Goal: Information Seeking & Learning: Learn about a topic

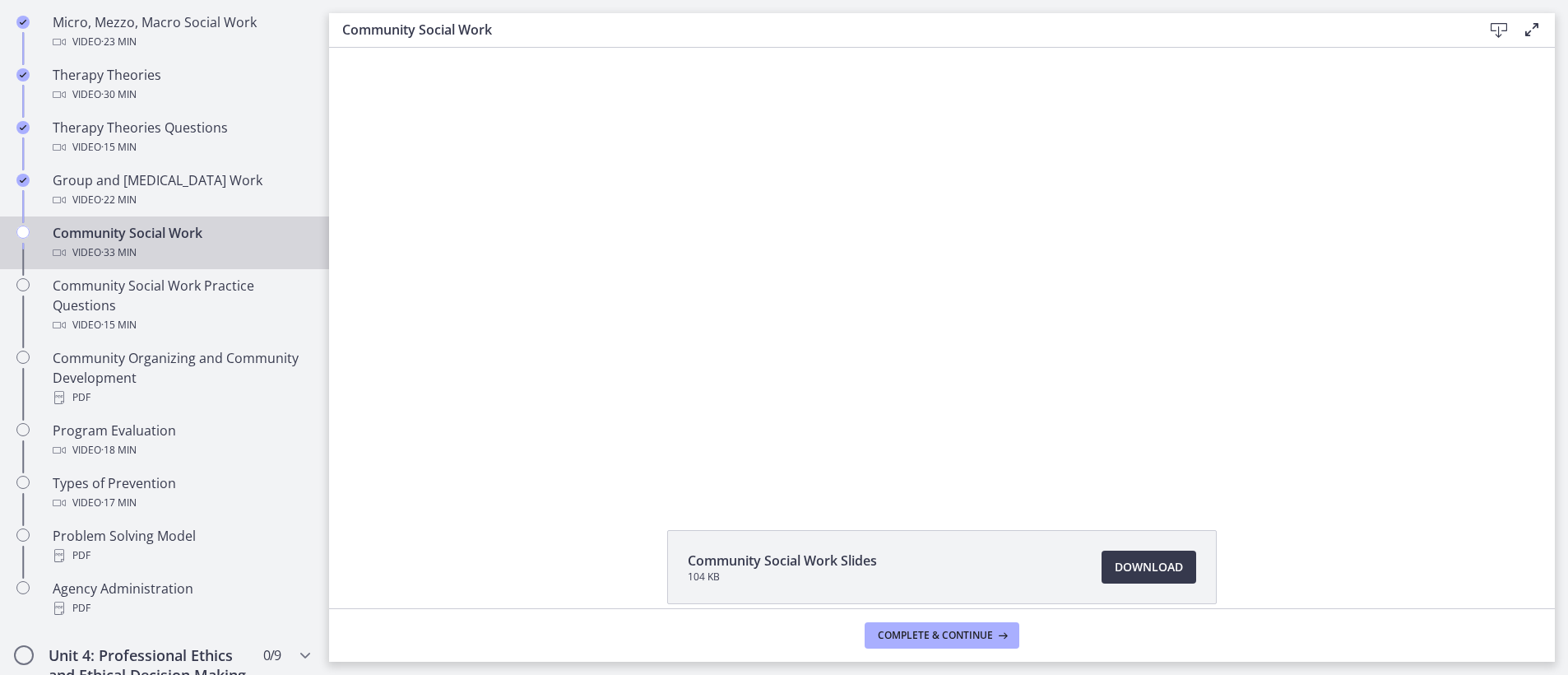
scroll to position [826, 0]
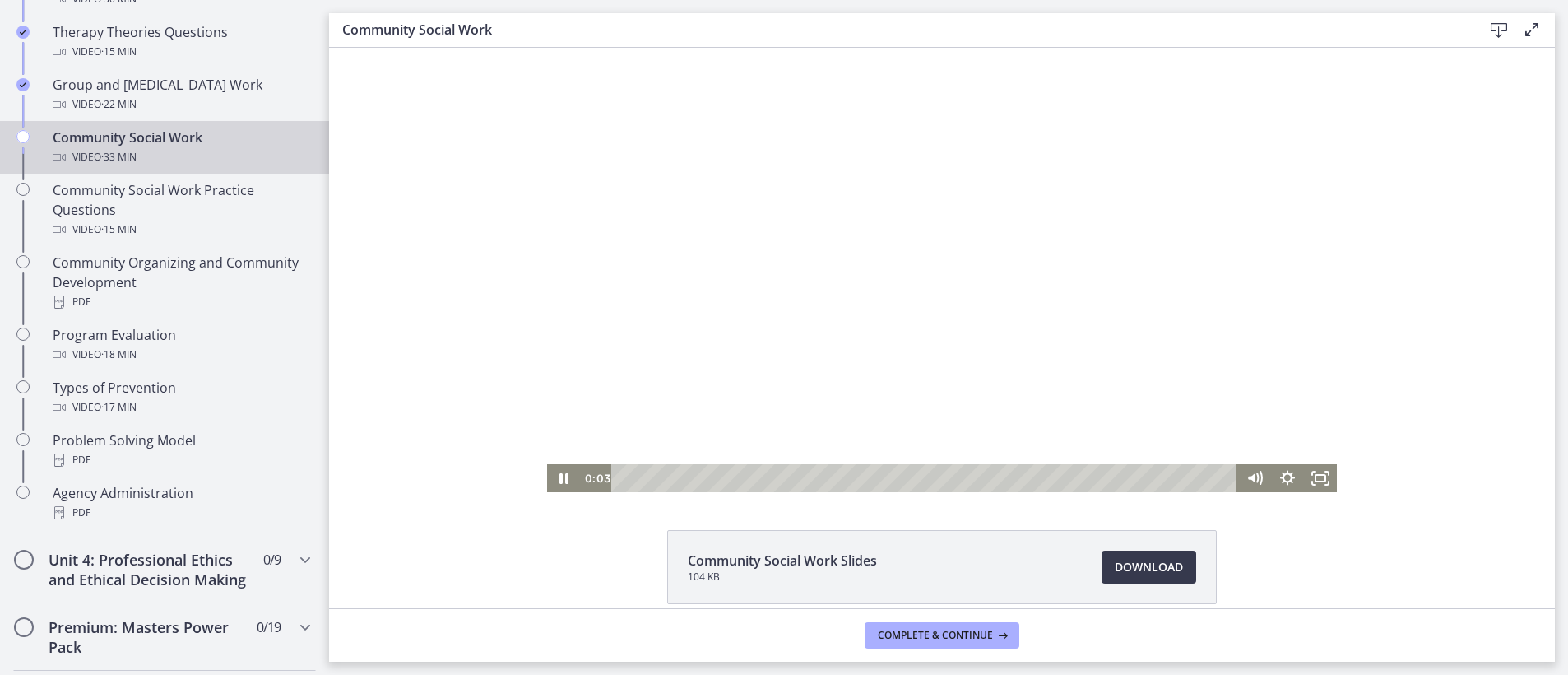
click at [799, 293] on div at bounding box center [941, 270] width 789 height 444
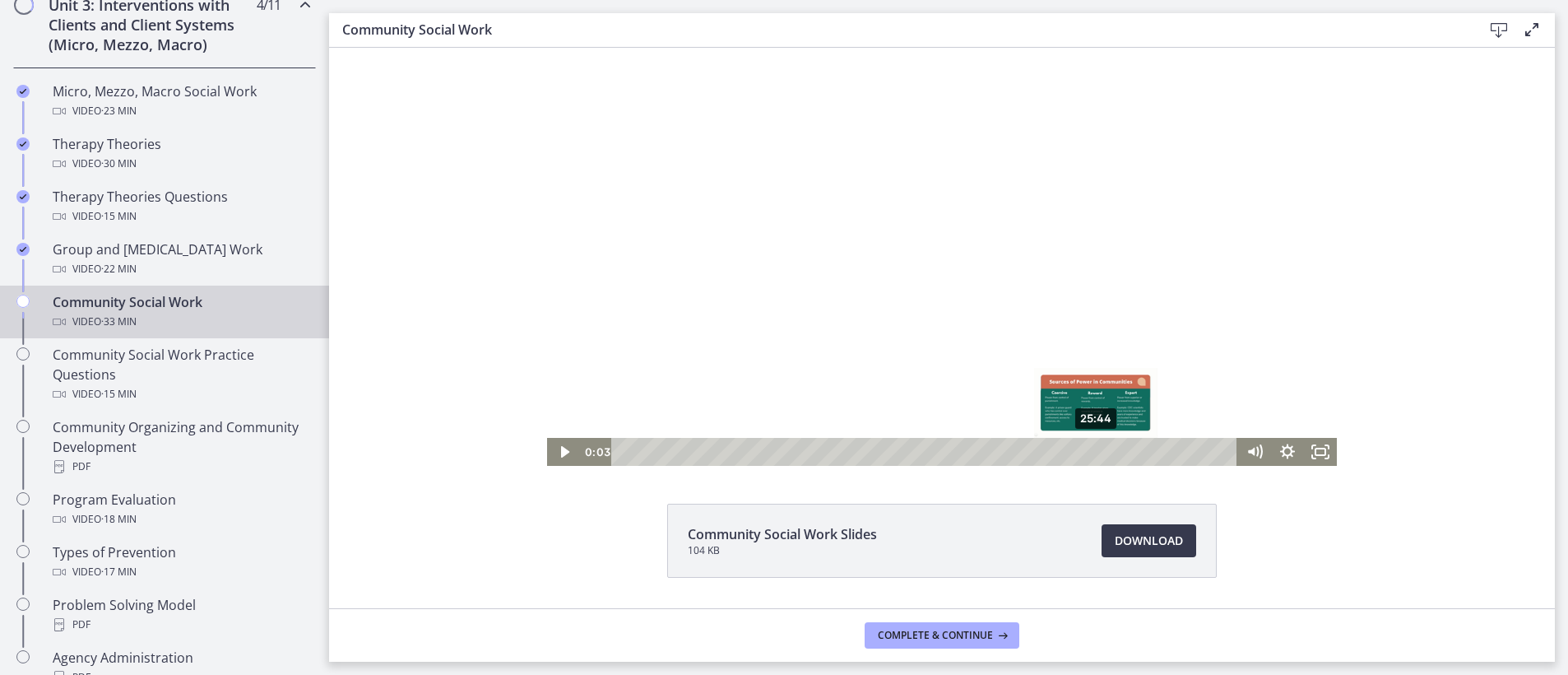
scroll to position [0, 0]
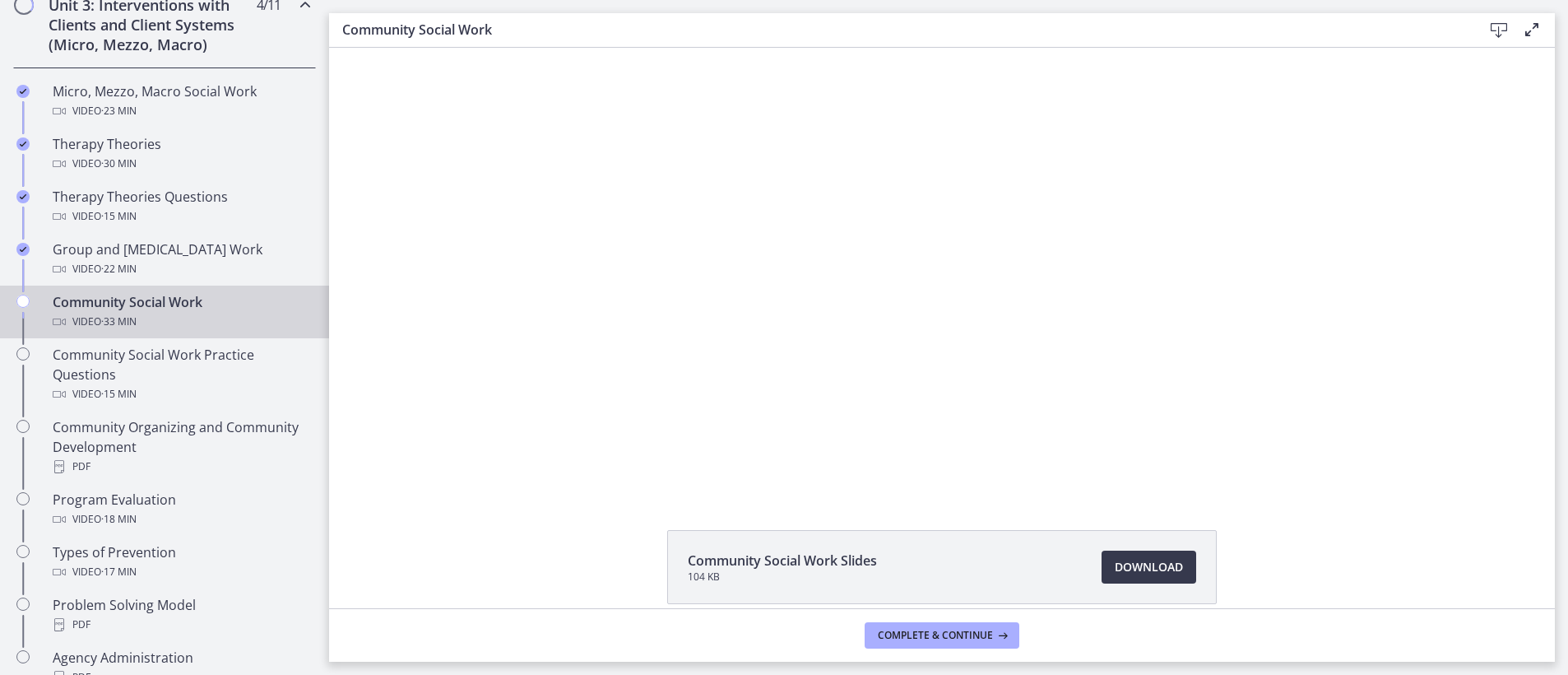
click at [1172, 549] on li "Community Social Work Slides 104 KB Download Opens in a new window" at bounding box center [941, 566] width 550 height 74
click at [1180, 563] on link "Download Opens in a new window" at bounding box center [1149, 567] width 94 height 33
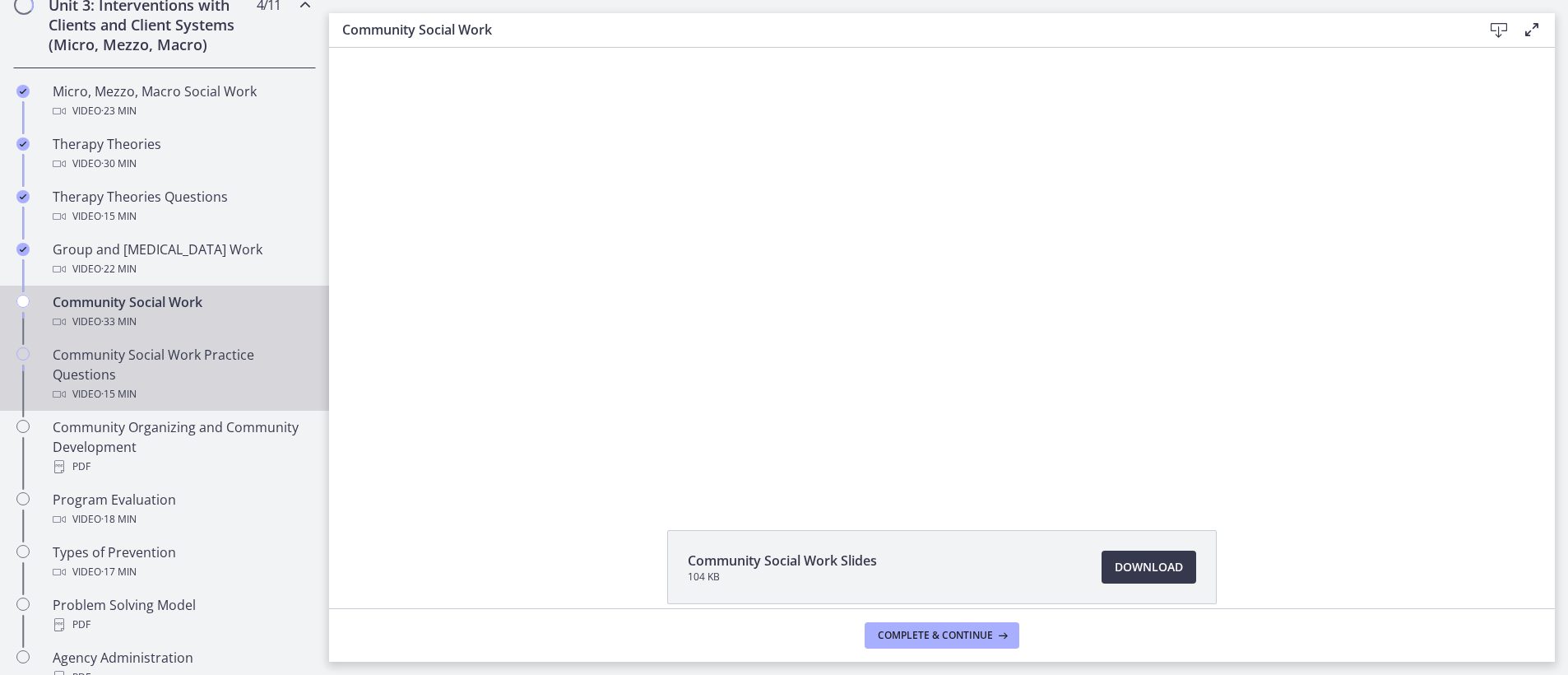
click at [110, 375] on div "Community Social Work Practice Questions Video · 15 min" at bounding box center [181, 373] width 257 height 59
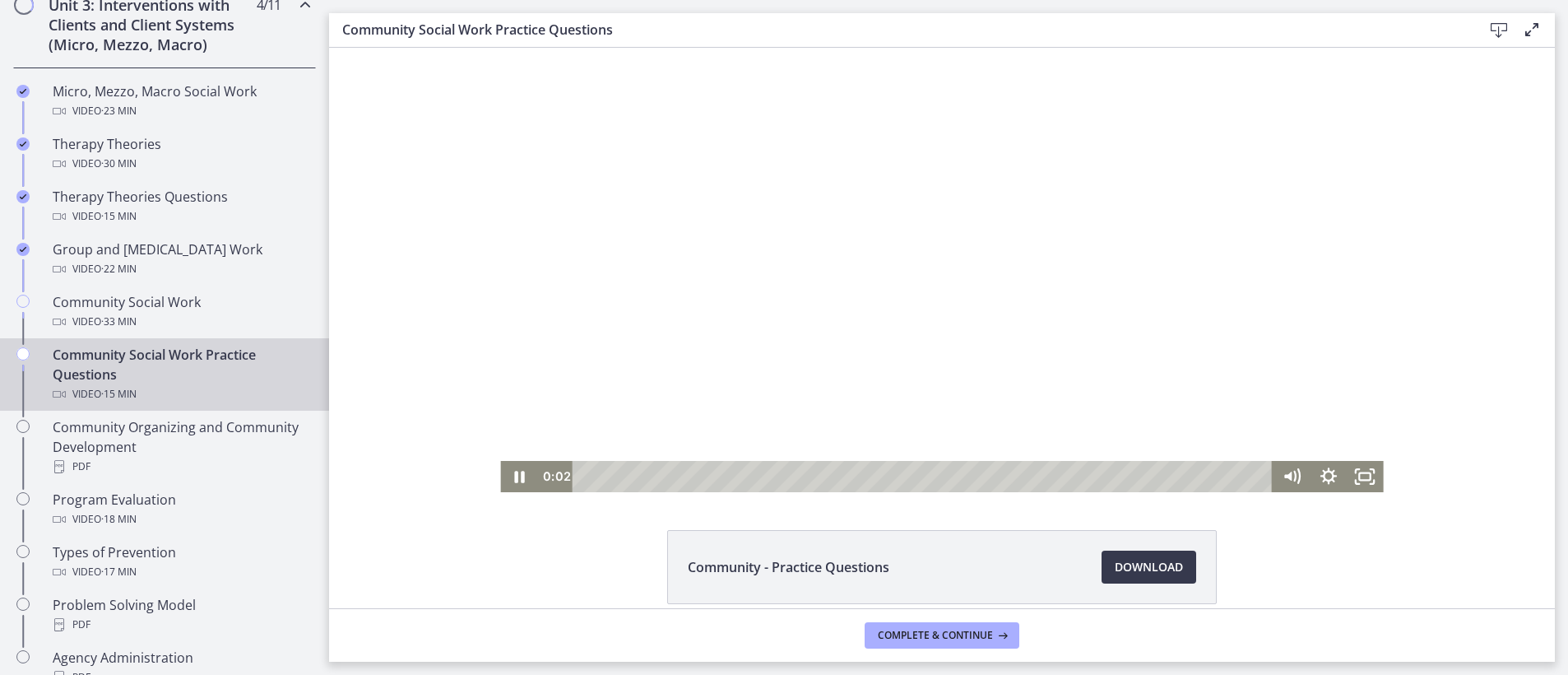
click at [953, 381] on div at bounding box center [942, 270] width 883 height 444
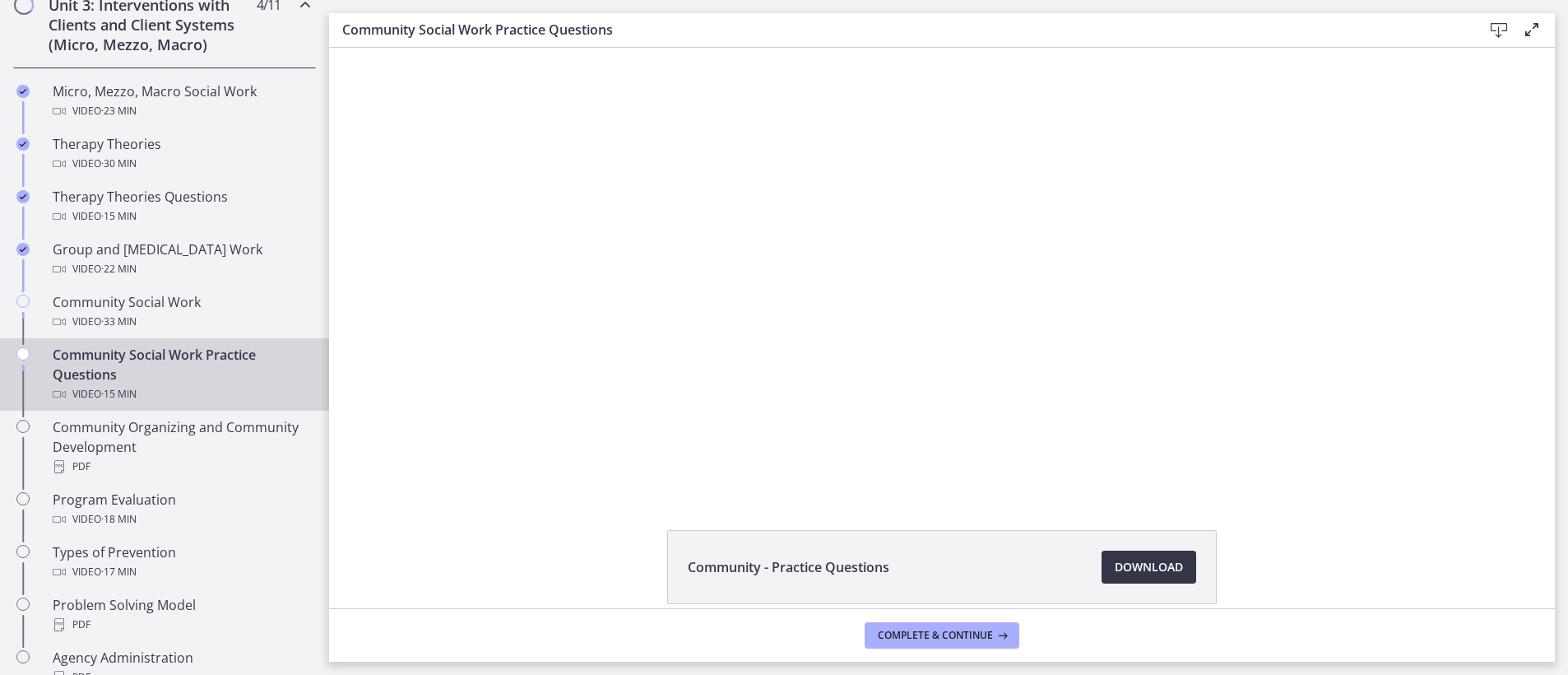
click at [1158, 565] on span "Download Opens in a new window" at bounding box center [1148, 567] width 68 height 20
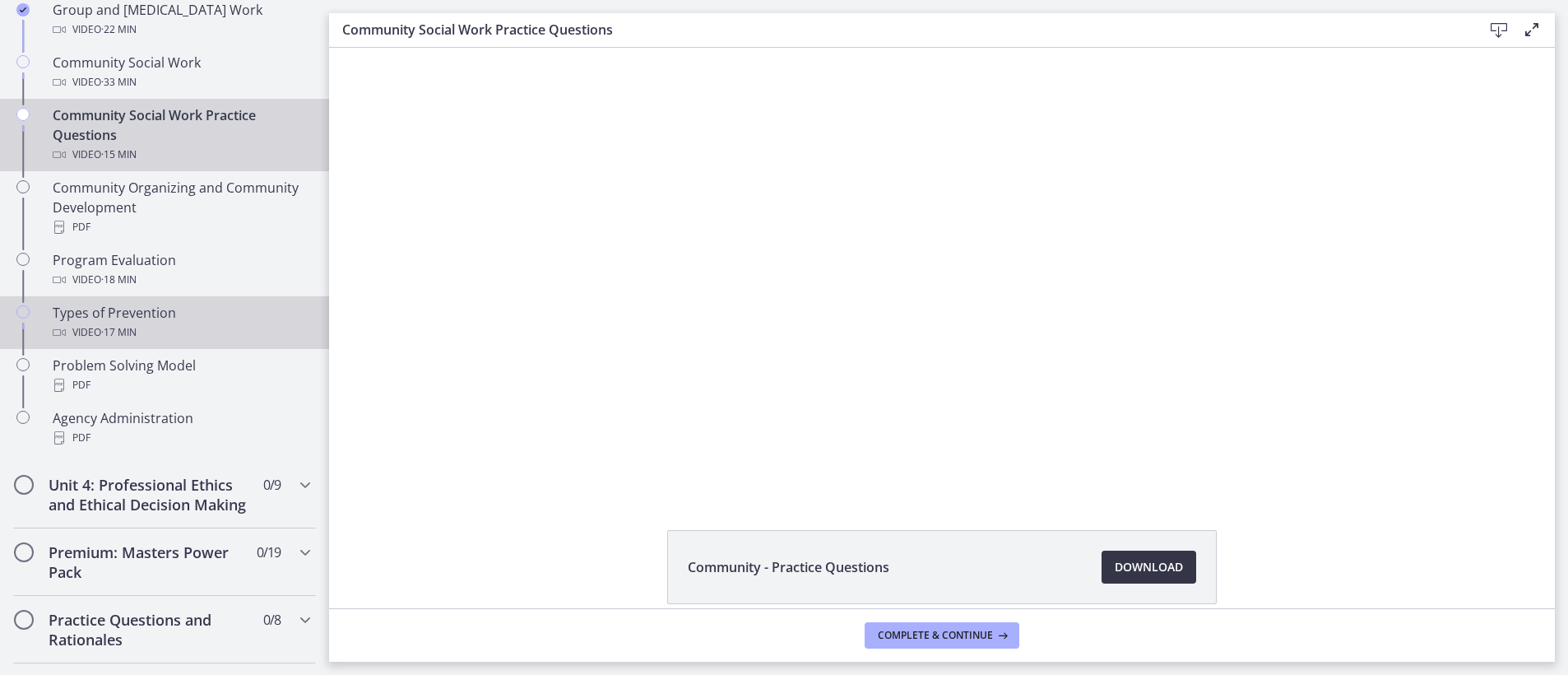
scroll to position [736, 0]
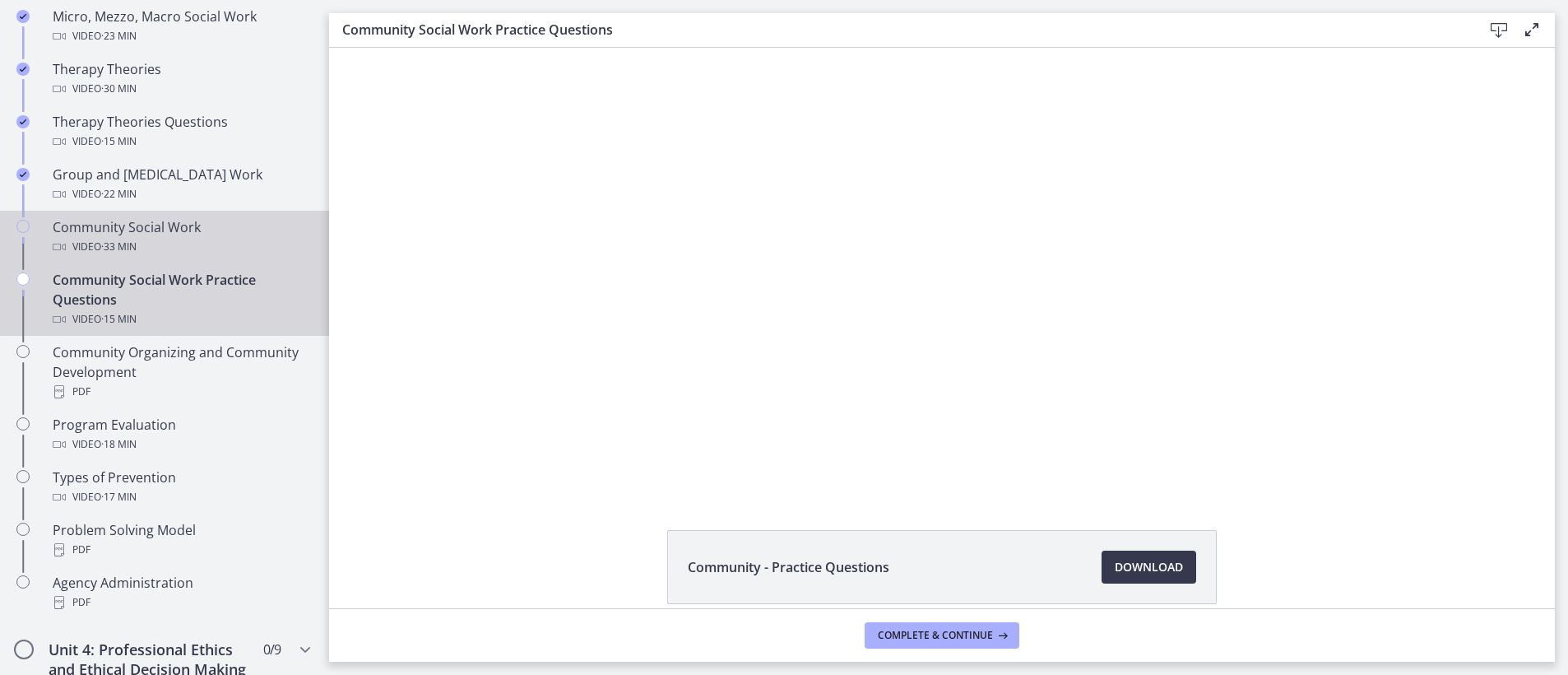
click at [164, 248] on div "Video · 33 min" at bounding box center [181, 247] width 257 height 20
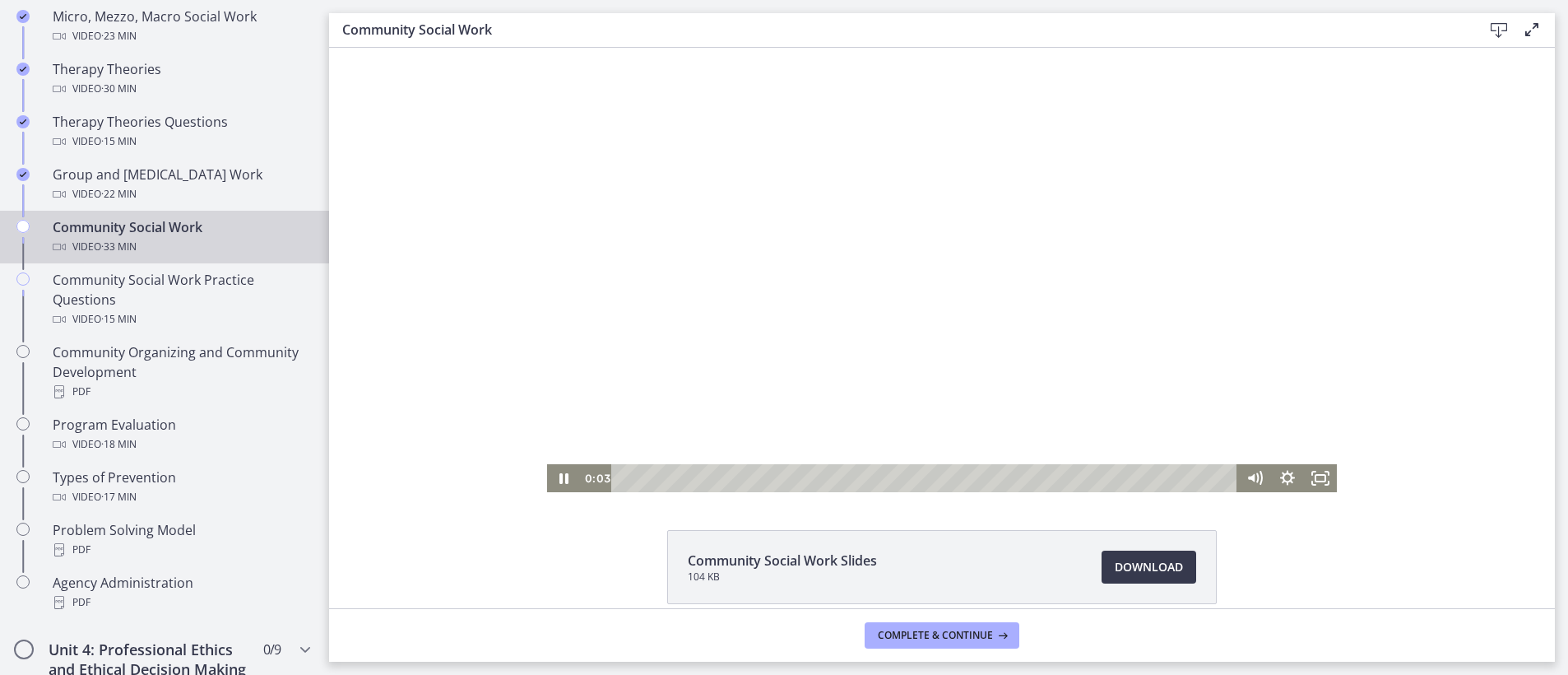
click at [1000, 412] on div at bounding box center [941, 270] width 789 height 444
click at [1476, 263] on div "Click for sound @keyframes VOLUME_SMALL_WAVE_FLASH { 0% { opacity: 0; } 33% { o…" at bounding box center [941, 270] width 1226 height 444
click at [971, 332] on div at bounding box center [941, 270] width 789 height 444
click at [1285, 478] on icon "Show settings menu" at bounding box center [1286, 478] width 39 height 34
click at [1300, 423] on span "1x" at bounding box center [1307, 422] width 41 height 28
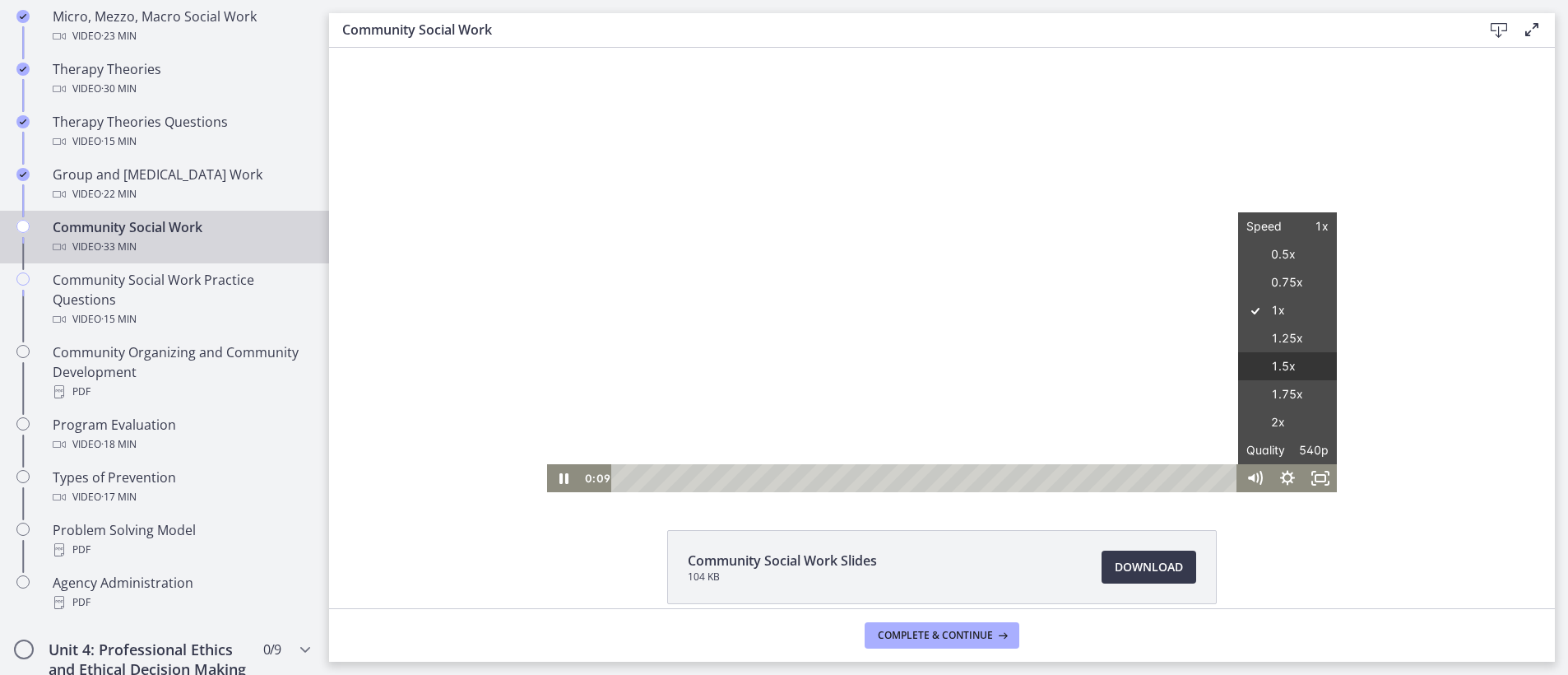
click at [1286, 373] on label "1.5x" at bounding box center [1287, 367] width 99 height 29
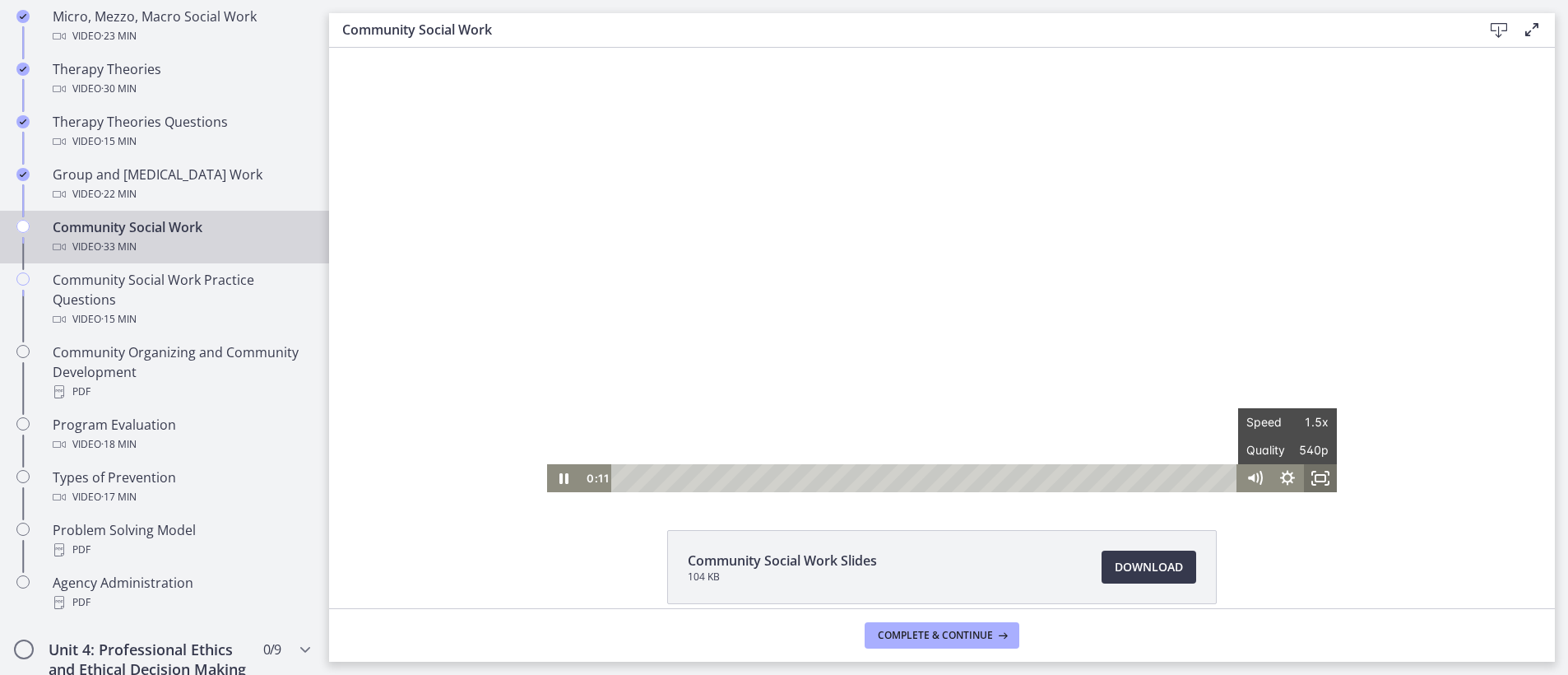
click at [1319, 481] on rect "Fullscreen" at bounding box center [1320, 478] width 10 height 6
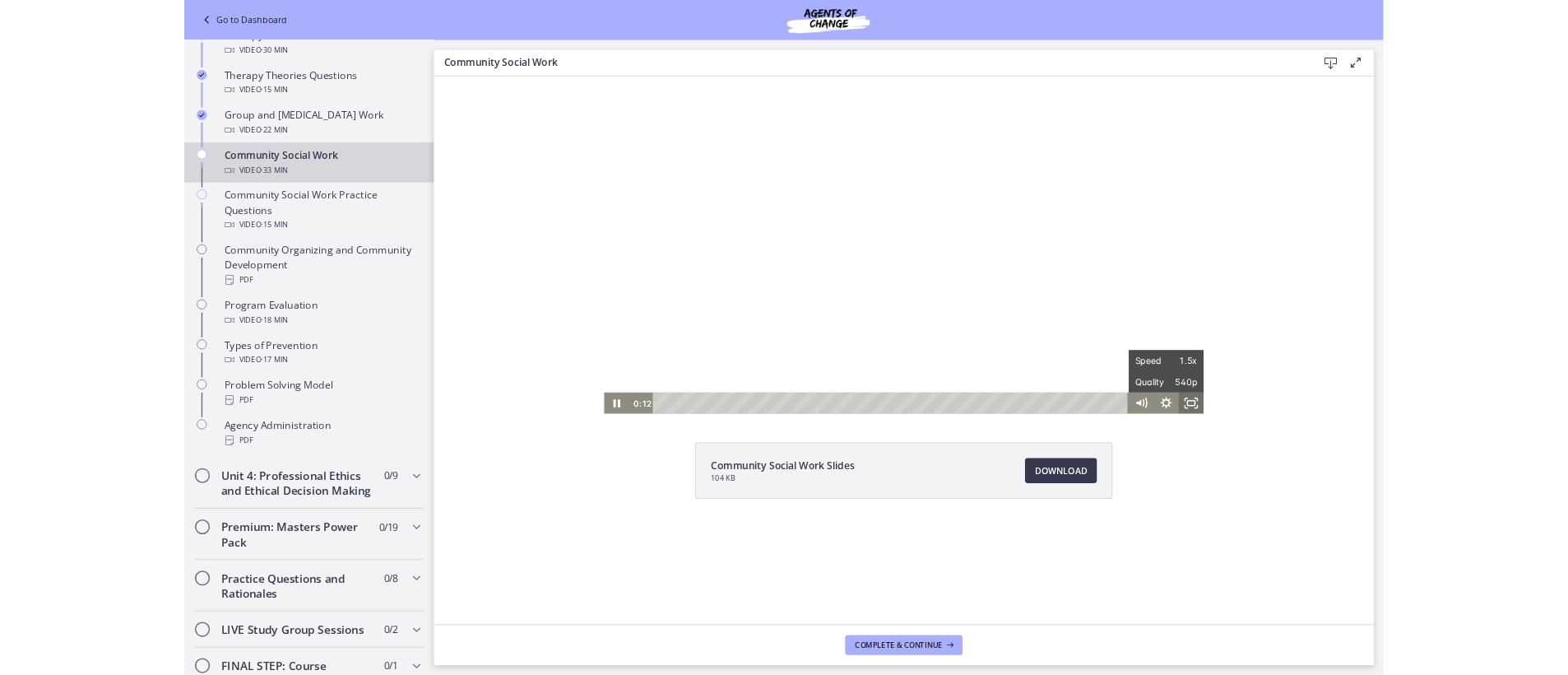
scroll to position [660, 0]
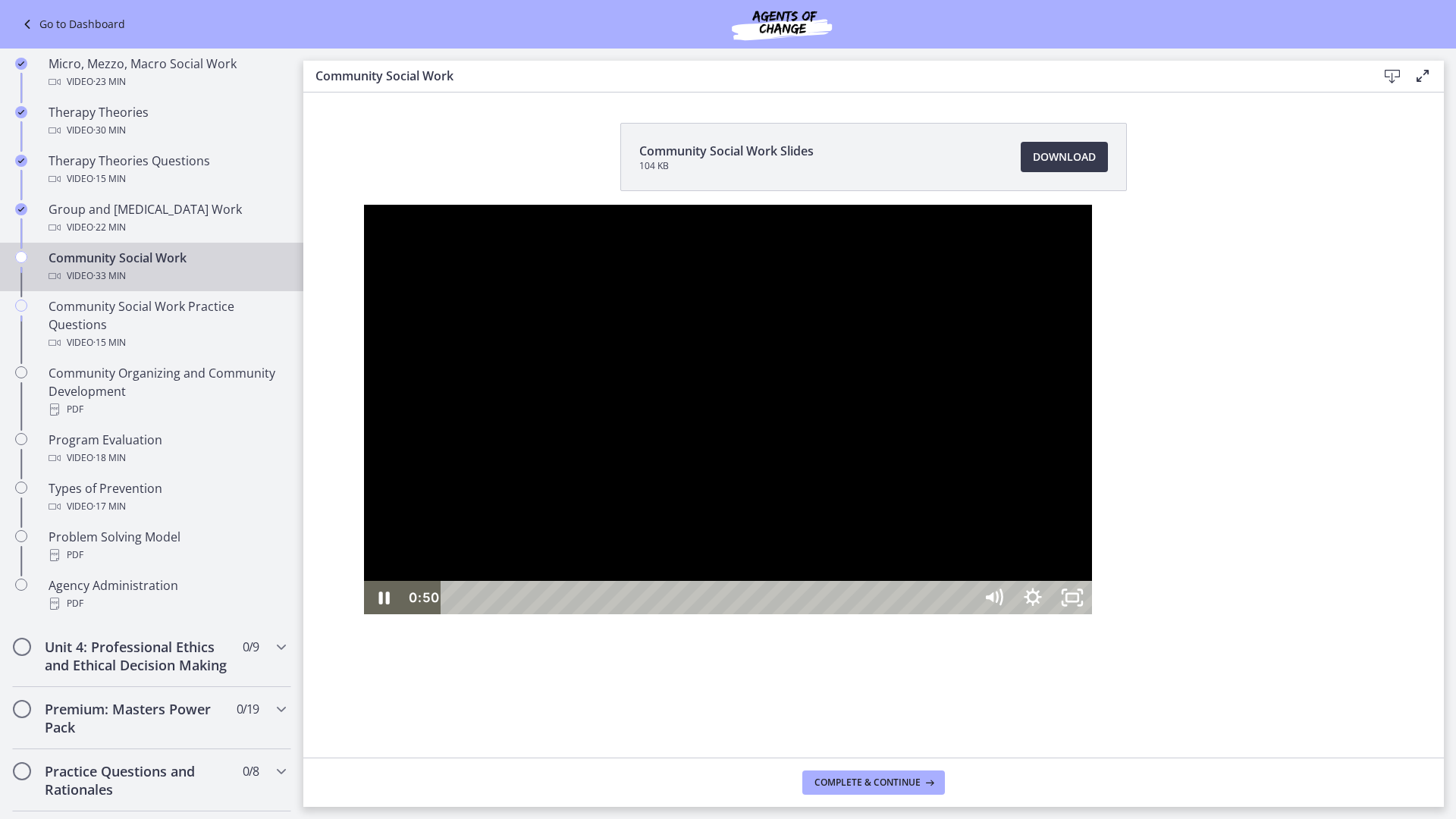
click at [731, 389] on div at bounding box center [728, 409] width 728 height 410
click at [1092, 614] on icon "Unfullscreen" at bounding box center [1072, 598] width 39 height 33
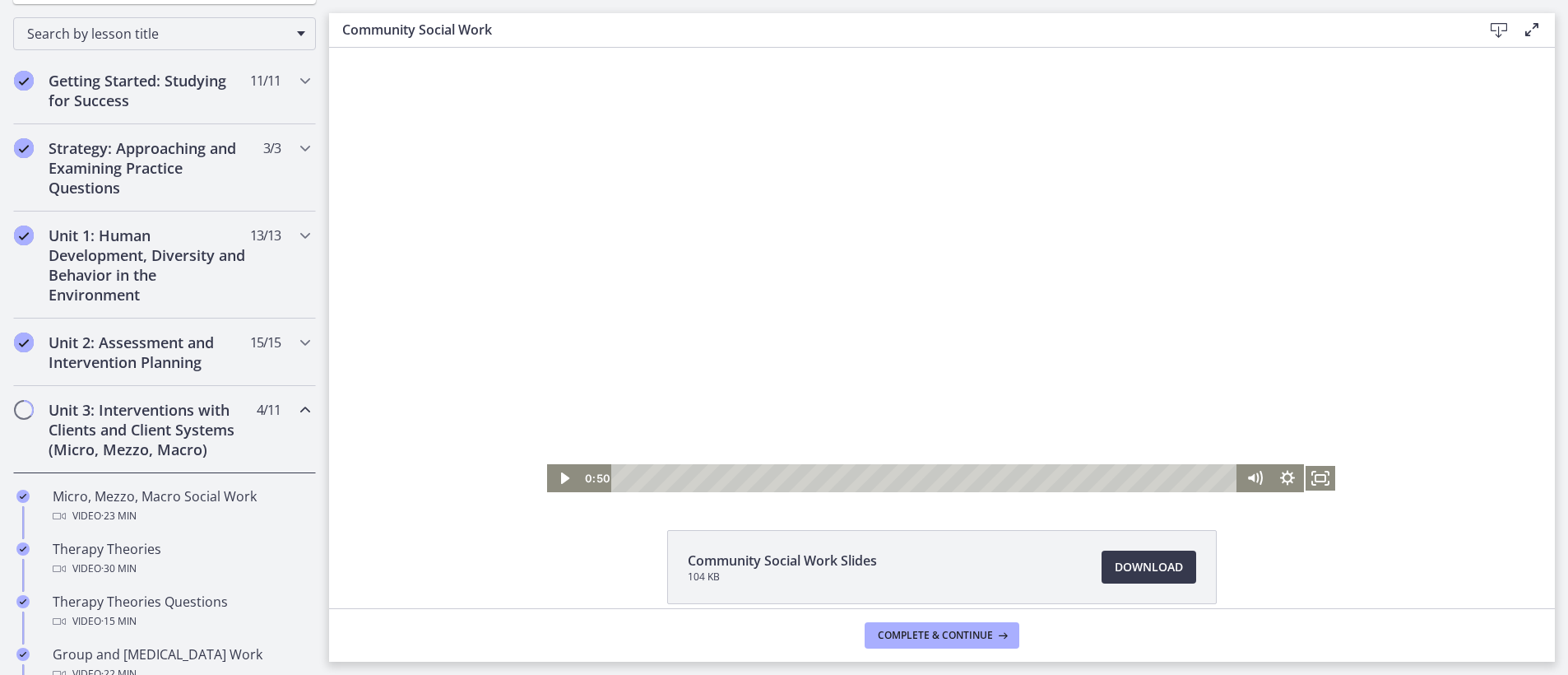
scroll to position [493, 0]
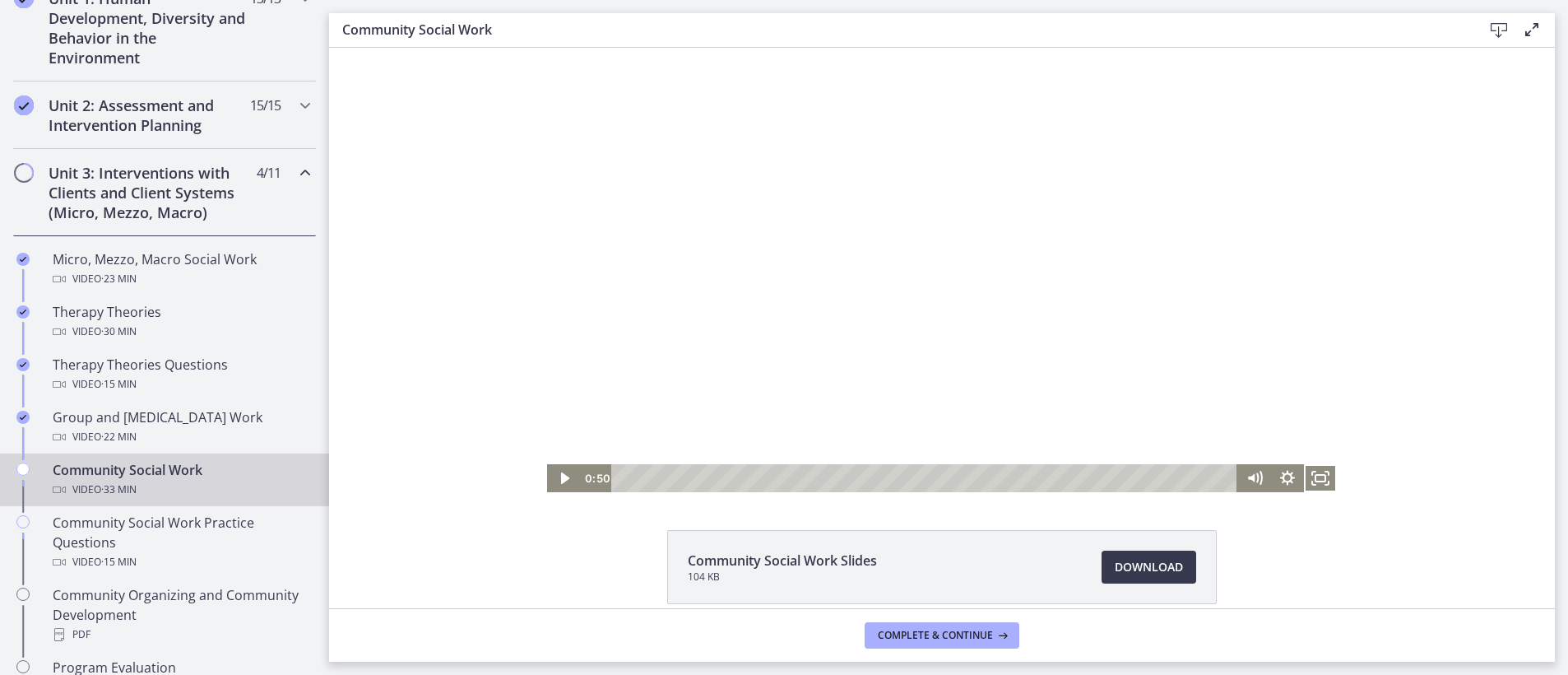
click at [919, 308] on div at bounding box center [941, 270] width 789 height 444
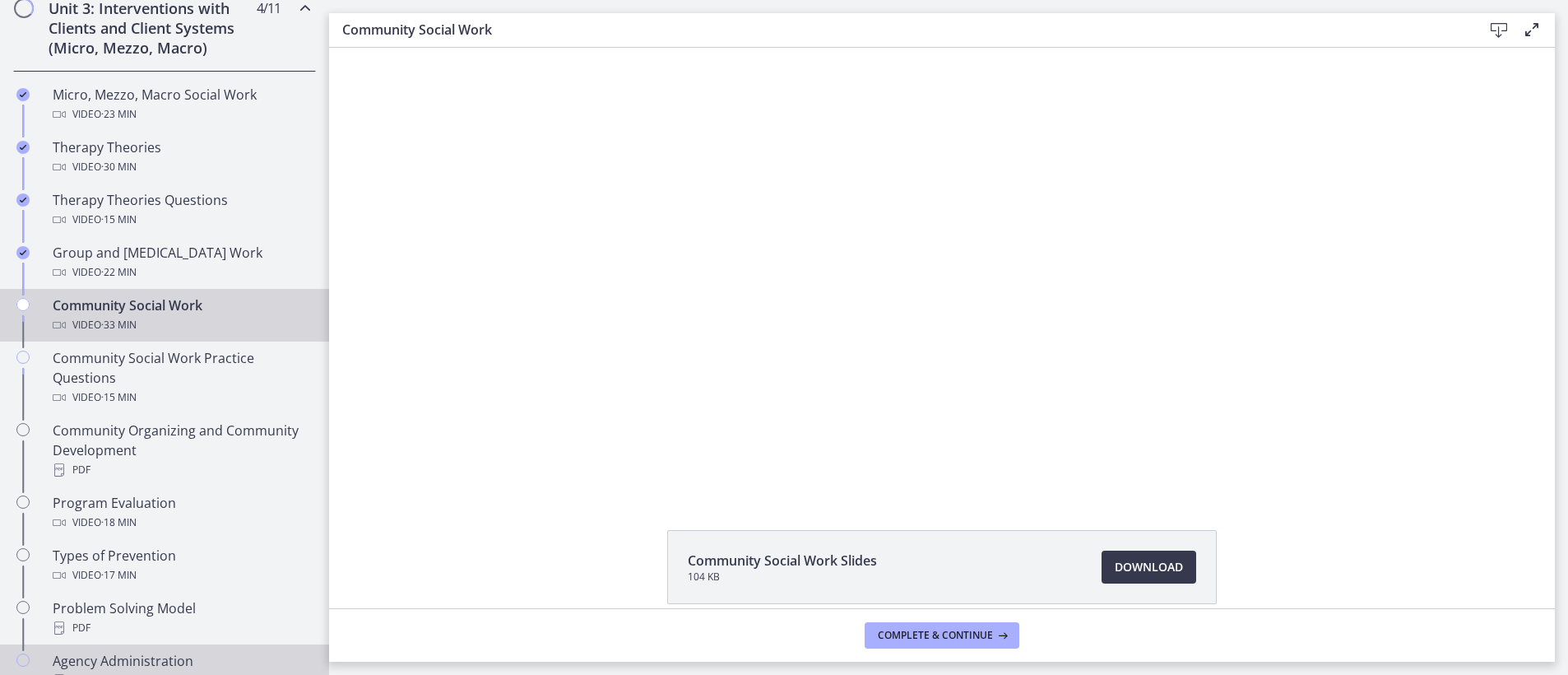
scroll to position [740, 0]
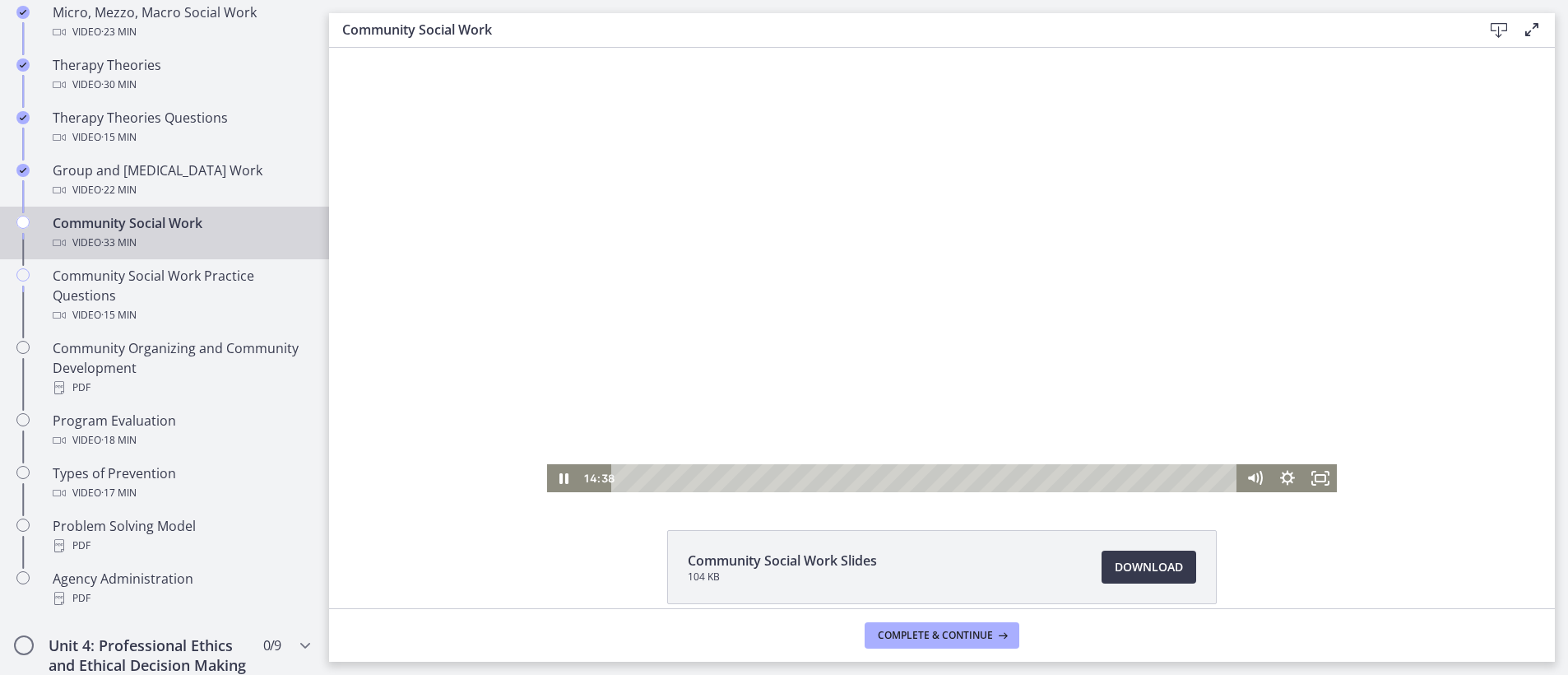
click at [821, 304] on div at bounding box center [941, 270] width 789 height 444
click at [1289, 472] on icon "Show settings menu" at bounding box center [1287, 478] width 33 height 28
click at [1258, 429] on span "Speed" at bounding box center [1266, 422] width 41 height 28
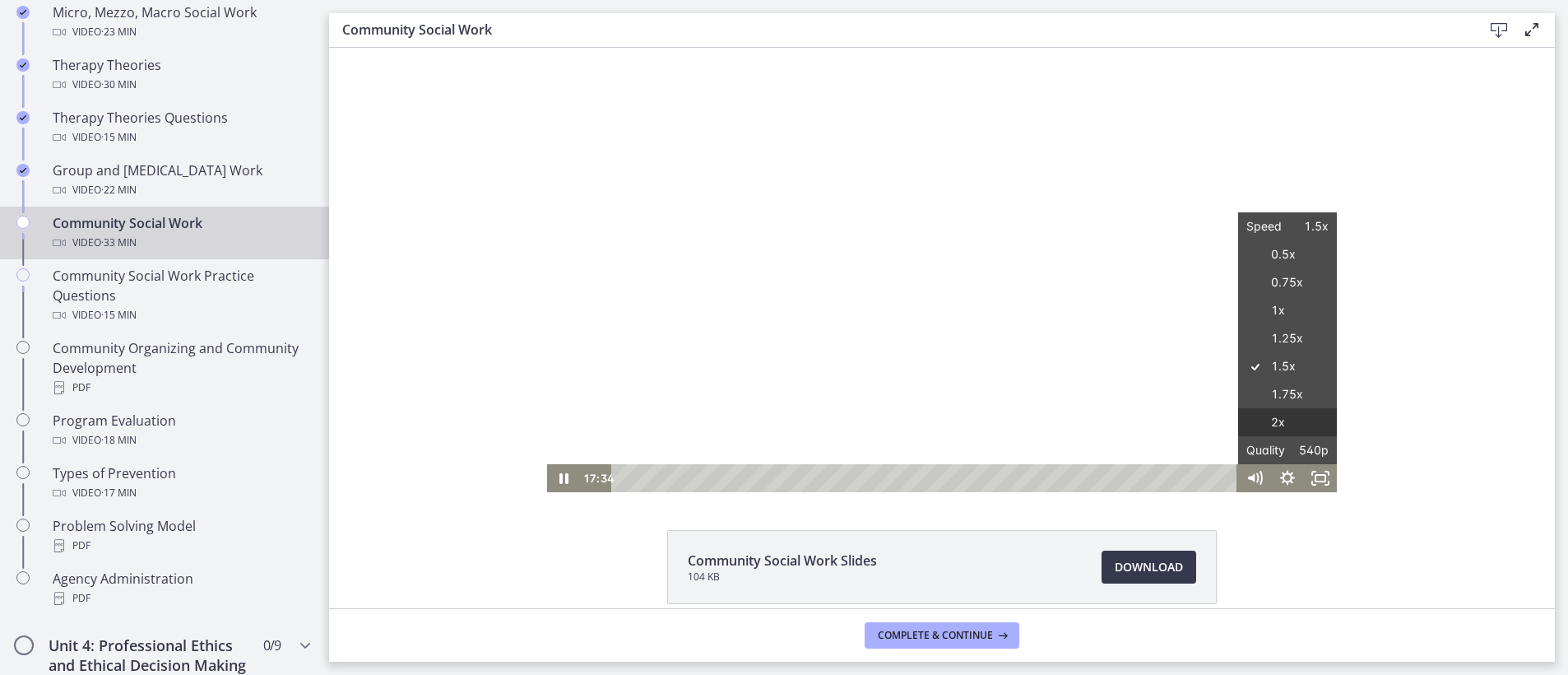
click at [1269, 419] on label "2x" at bounding box center [1287, 422] width 99 height 29
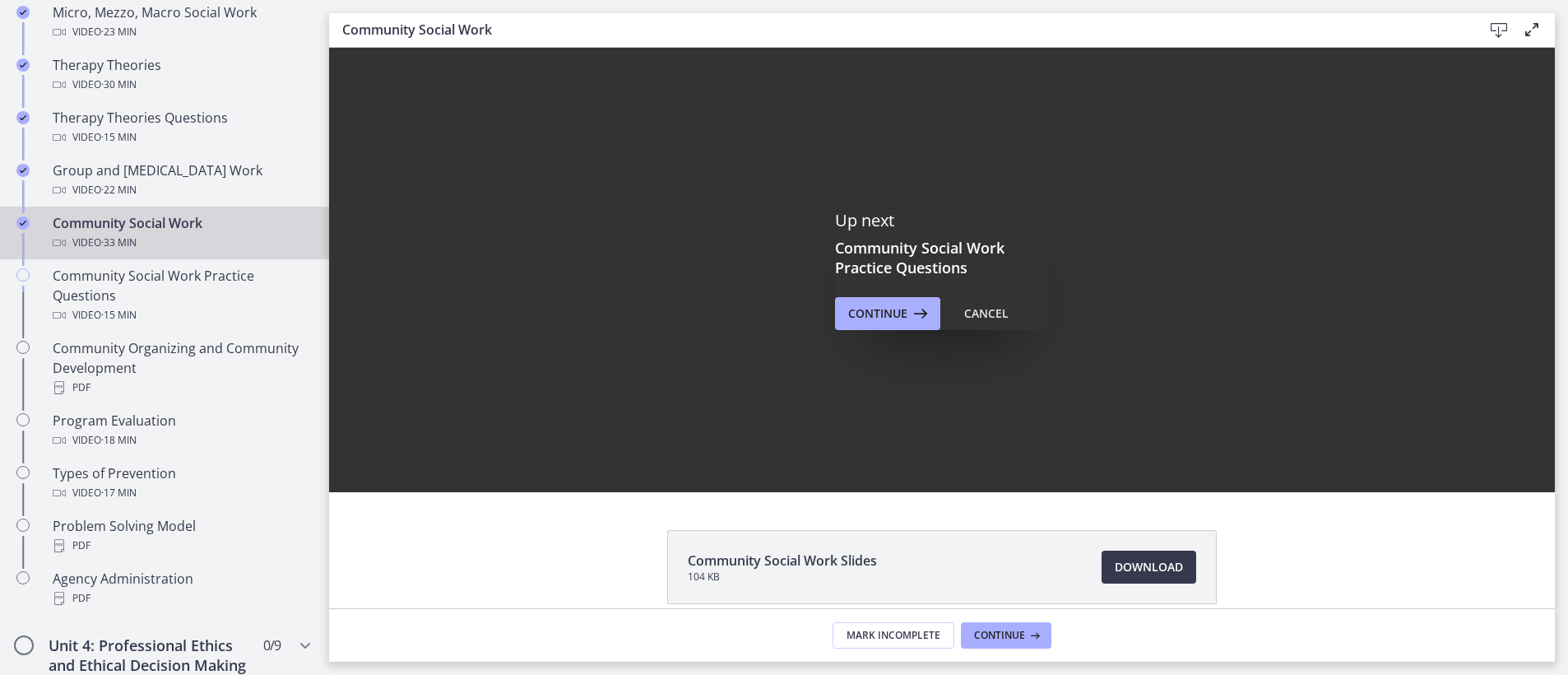
scroll to position [0, 0]
click at [864, 313] on span "Continue" at bounding box center [878, 313] width 59 height 20
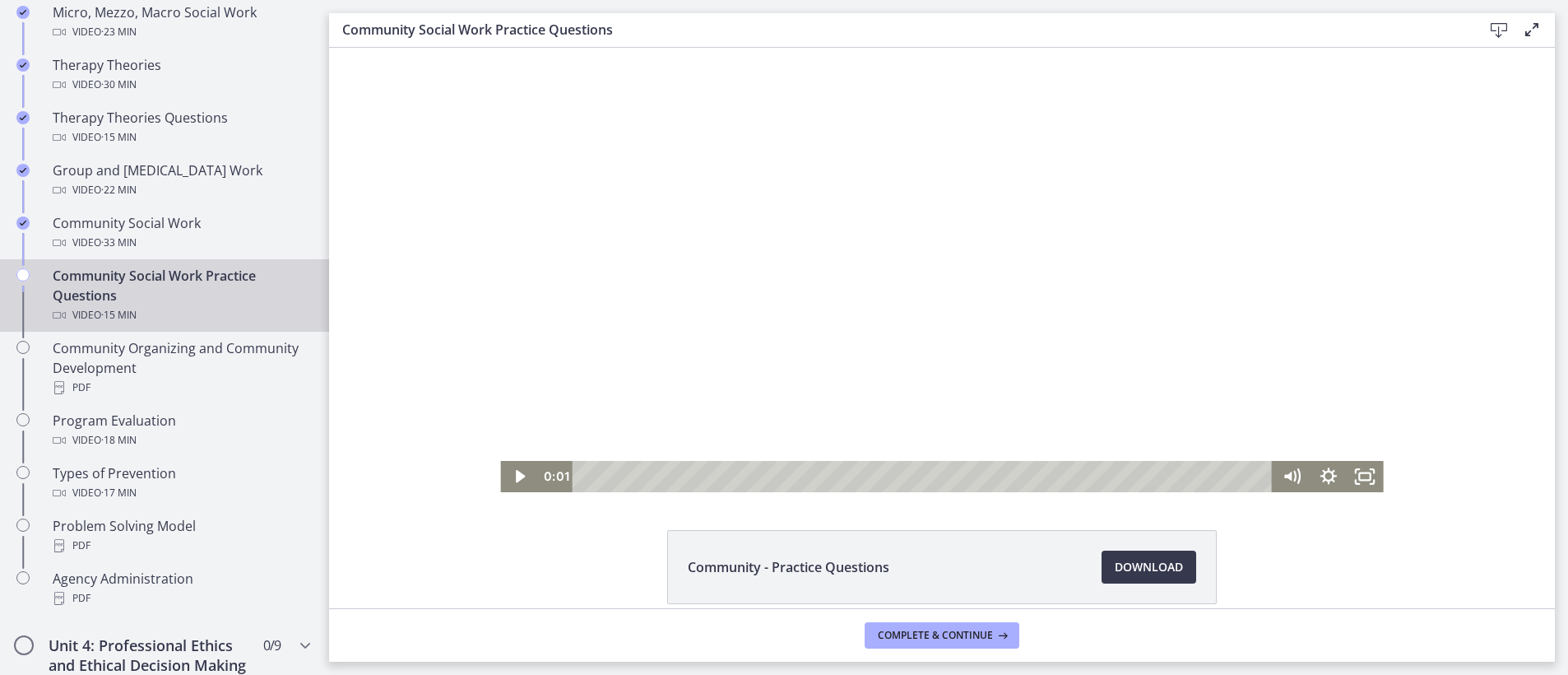
click at [1011, 412] on div at bounding box center [942, 270] width 883 height 444
click at [918, 270] on div at bounding box center [942, 270] width 883 height 444
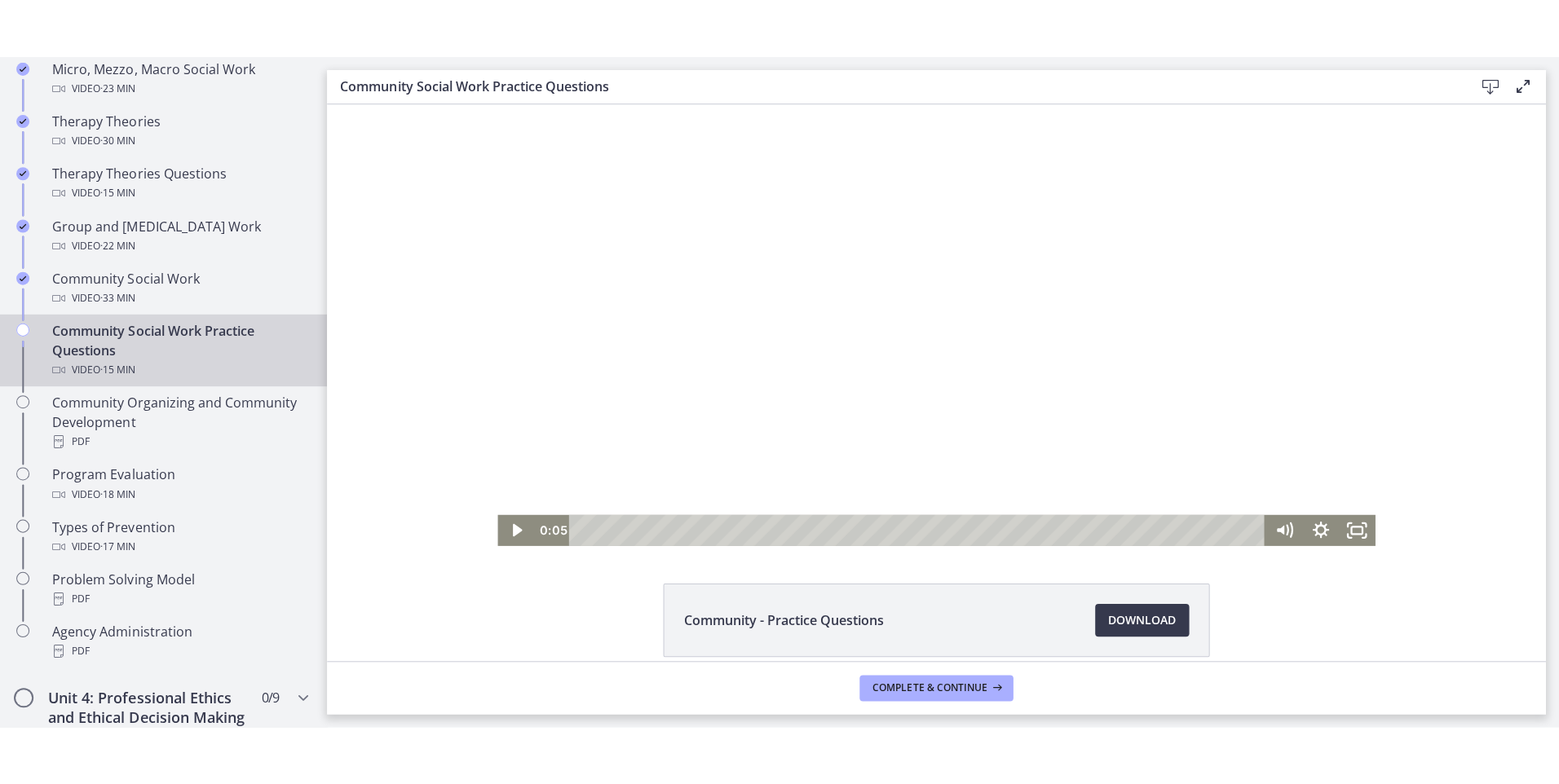
scroll to position [659, 0]
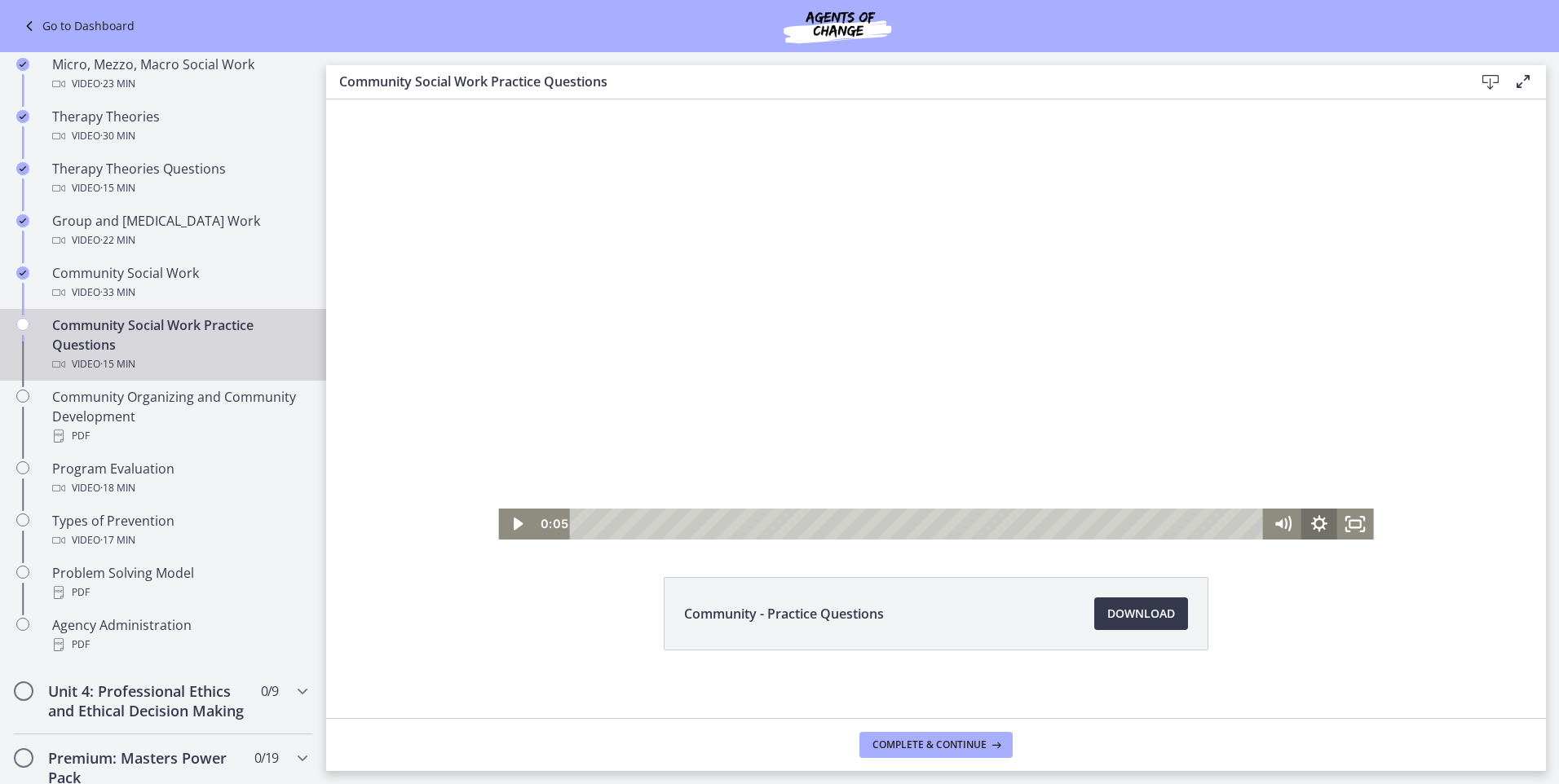
click at [1327, 527] on icon "Show settings menu" at bounding box center [1319, 524] width 37 height 31
click at [1335, 462] on span "2x" at bounding box center [1342, 462] width 46 height 31
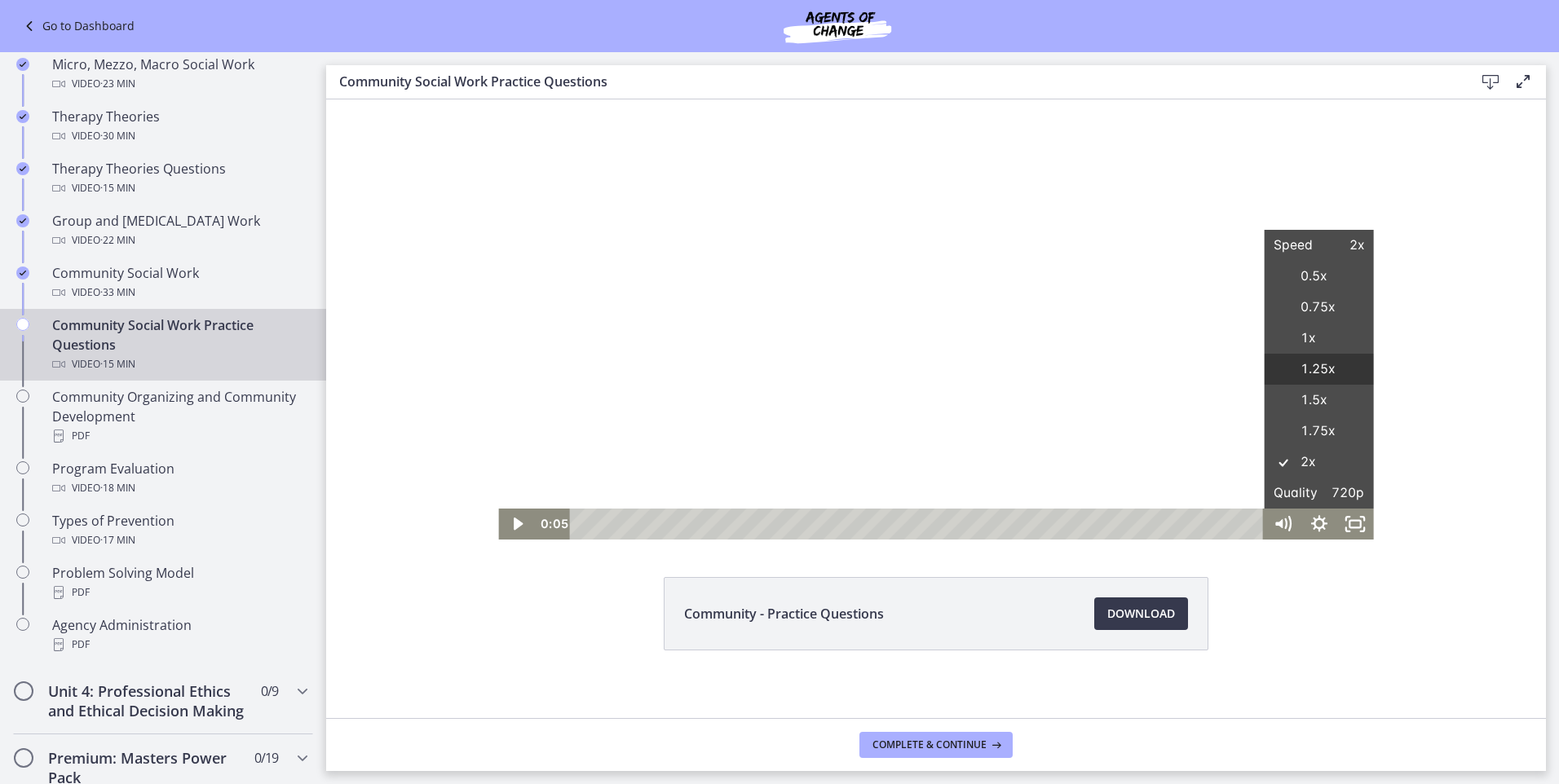
click at [1299, 374] on label "1.25x" at bounding box center [1319, 369] width 109 height 32
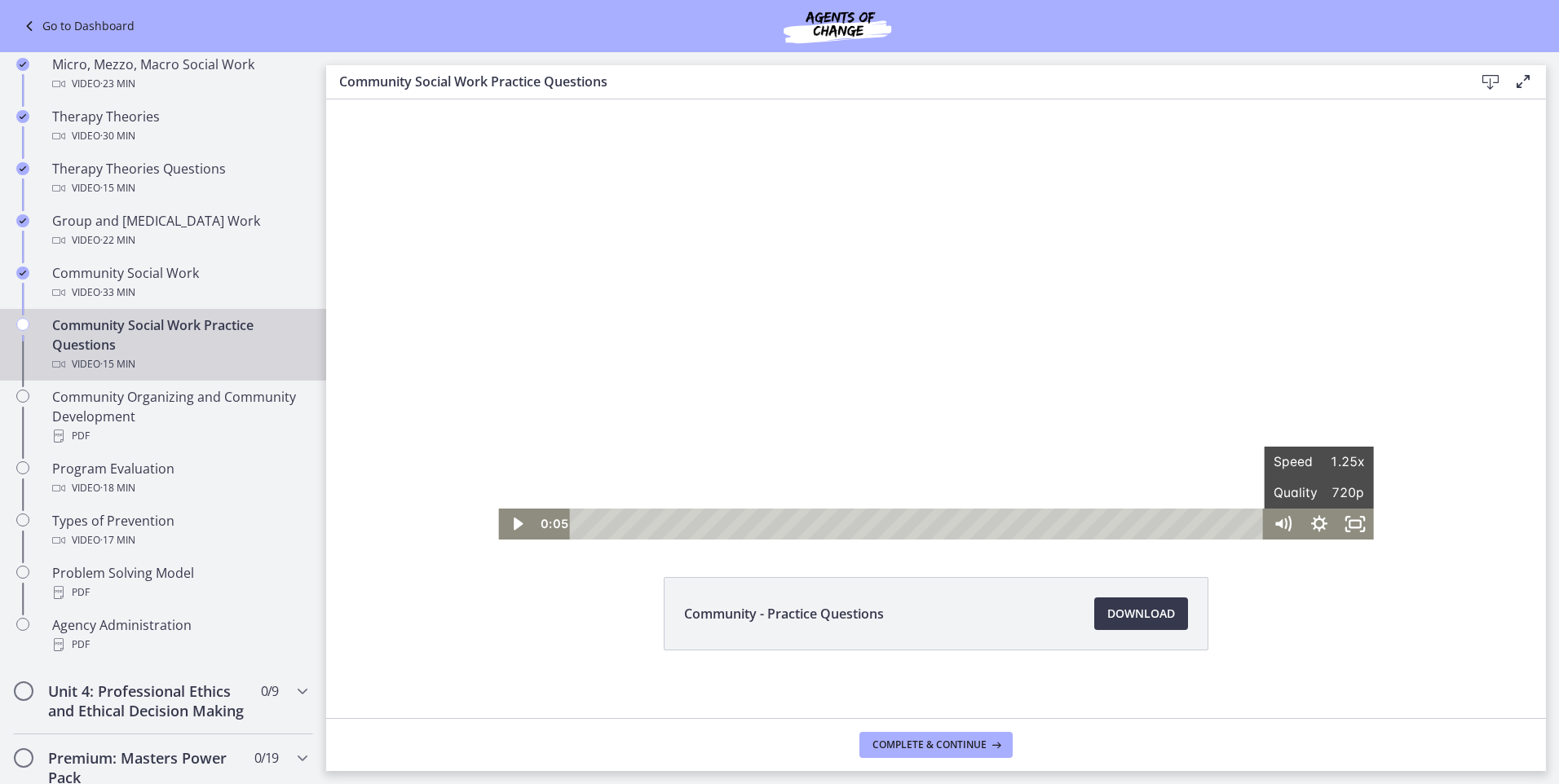
click at [857, 452] on div at bounding box center [936, 319] width 875 height 440
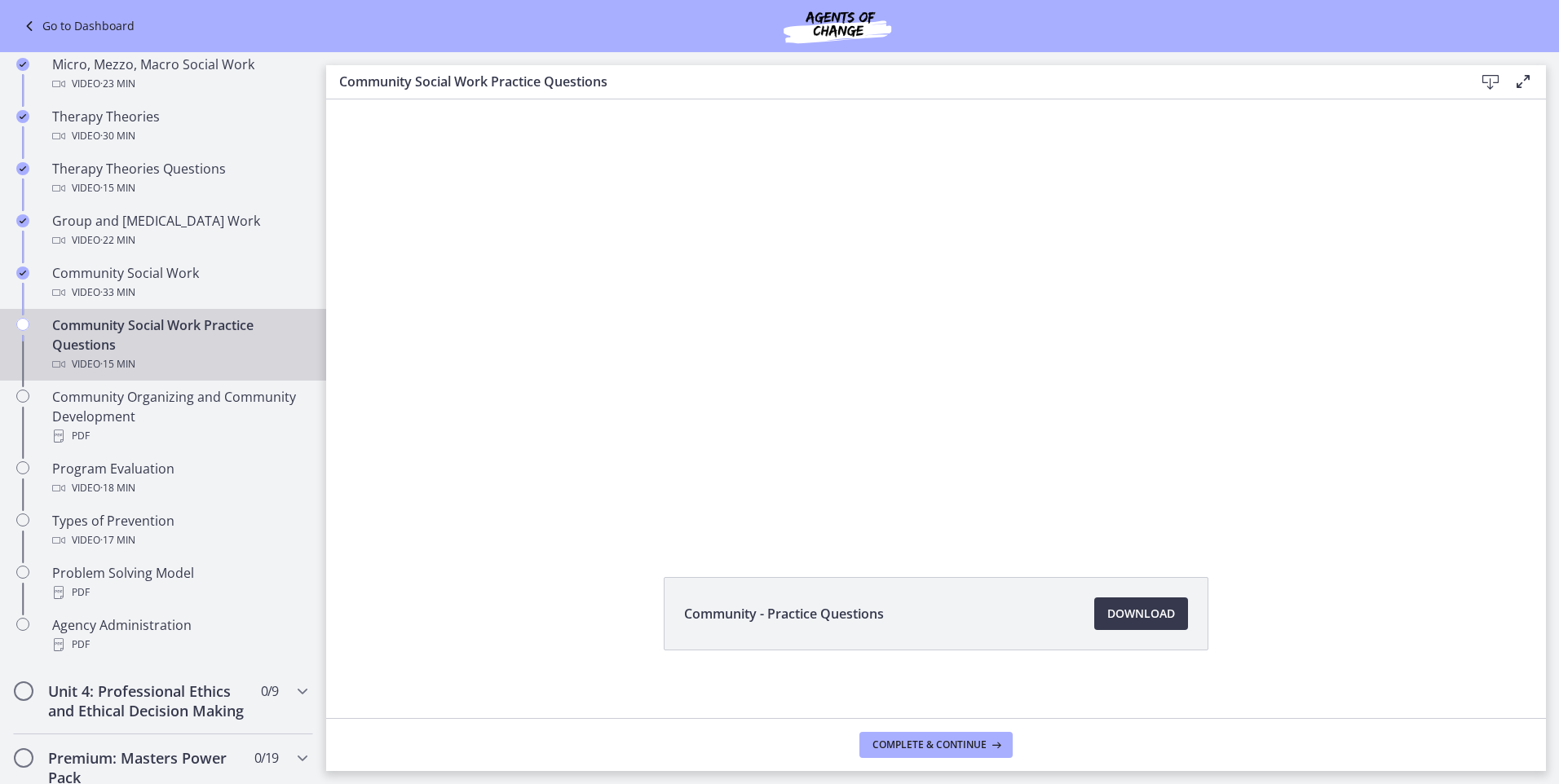
click at [498, 99] on button "Pause: cbe5sb9t4o1cl02sigug.mp4" at bounding box center [498, 99] width 1 height 1
click at [498, 99] on button "Play Video: cbe5sb9t4o1cl02sigug.mp4" at bounding box center [498, 99] width 1 height 1
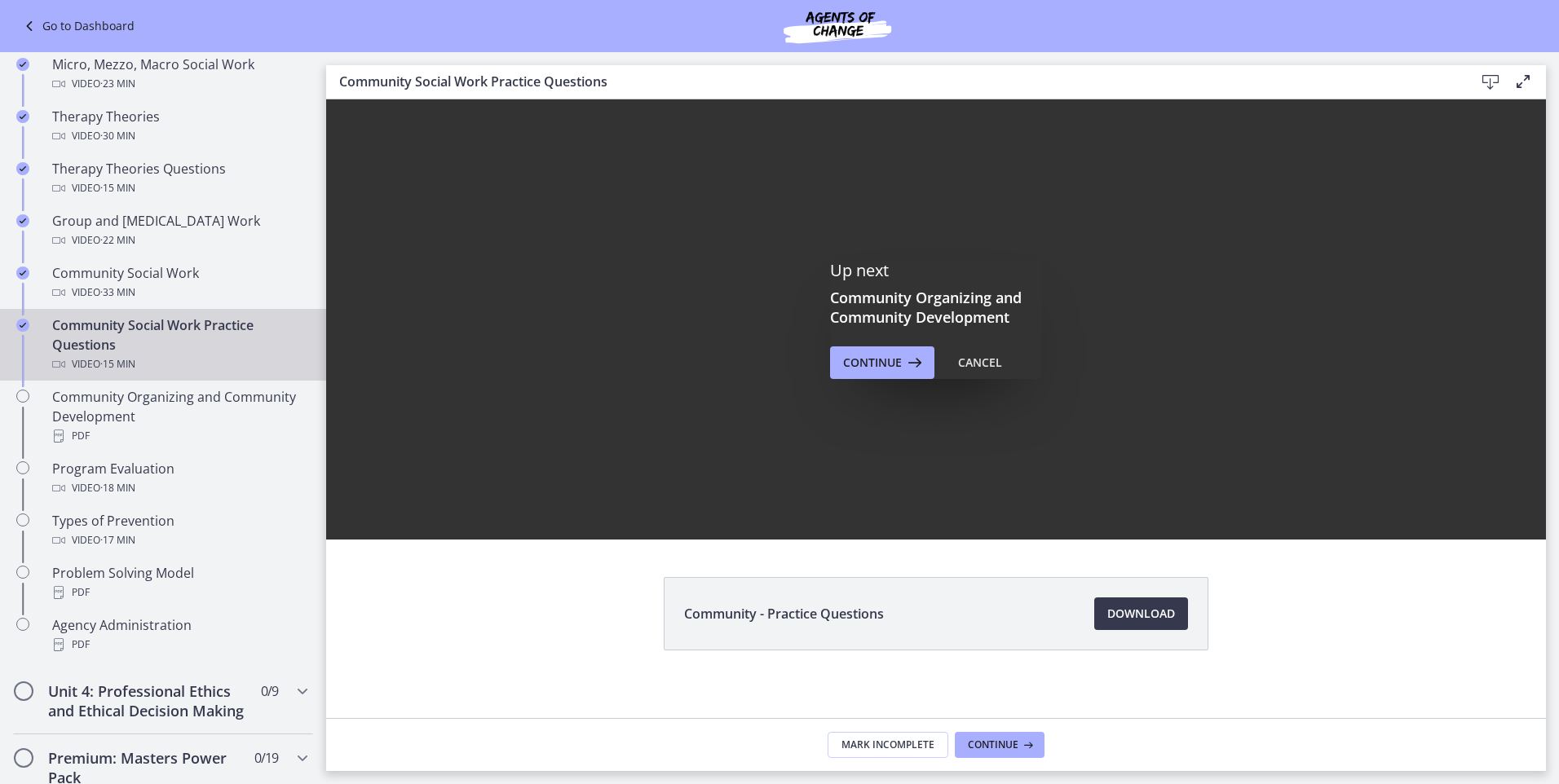
scroll to position [0, 0]
click at [884, 373] on button "Continue" at bounding box center [883, 363] width 104 height 32
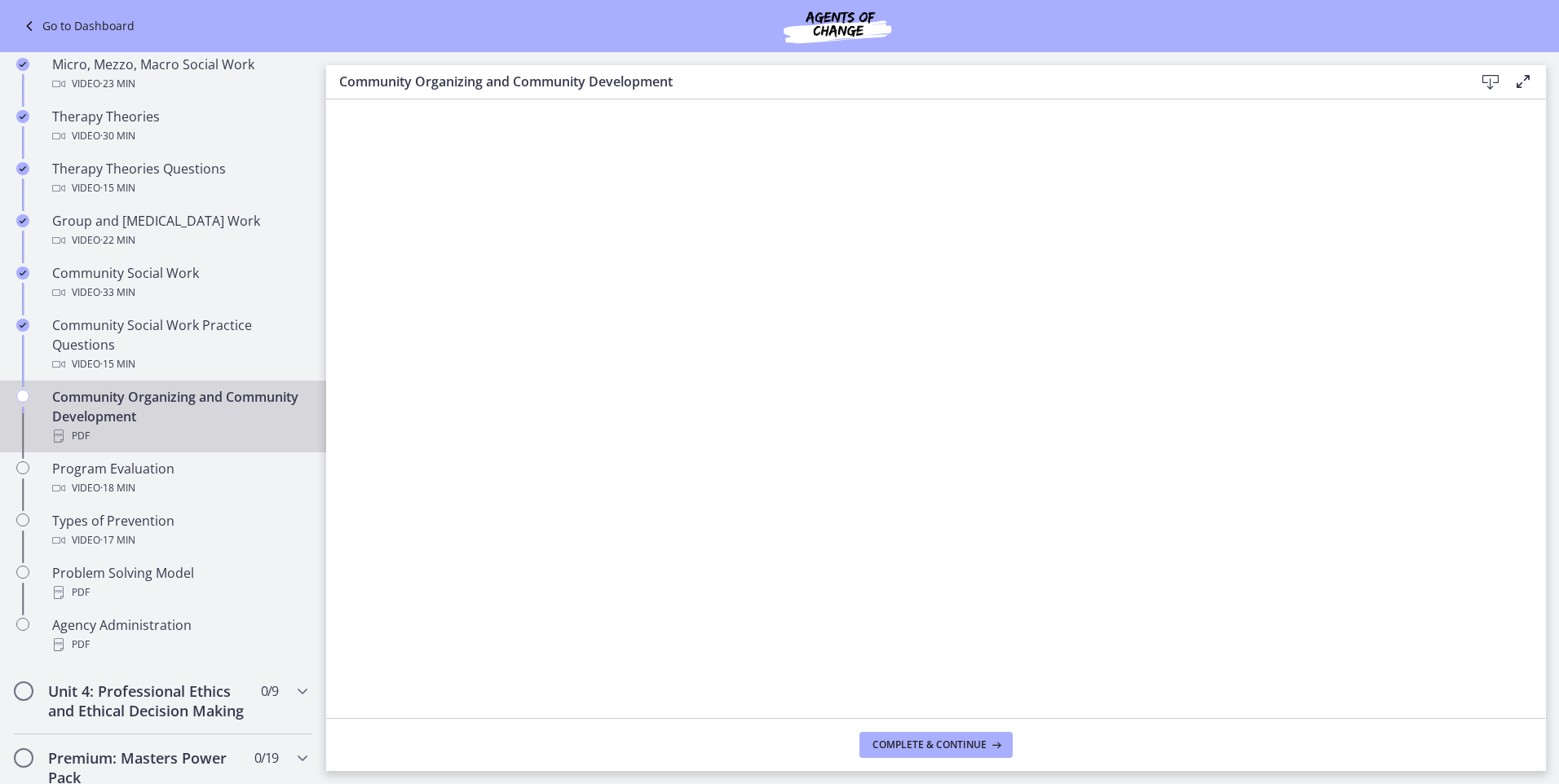
click at [1489, 77] on icon at bounding box center [1491, 83] width 20 height 20
click at [917, 668] on button "Complete & continue" at bounding box center [936, 744] width 153 height 26
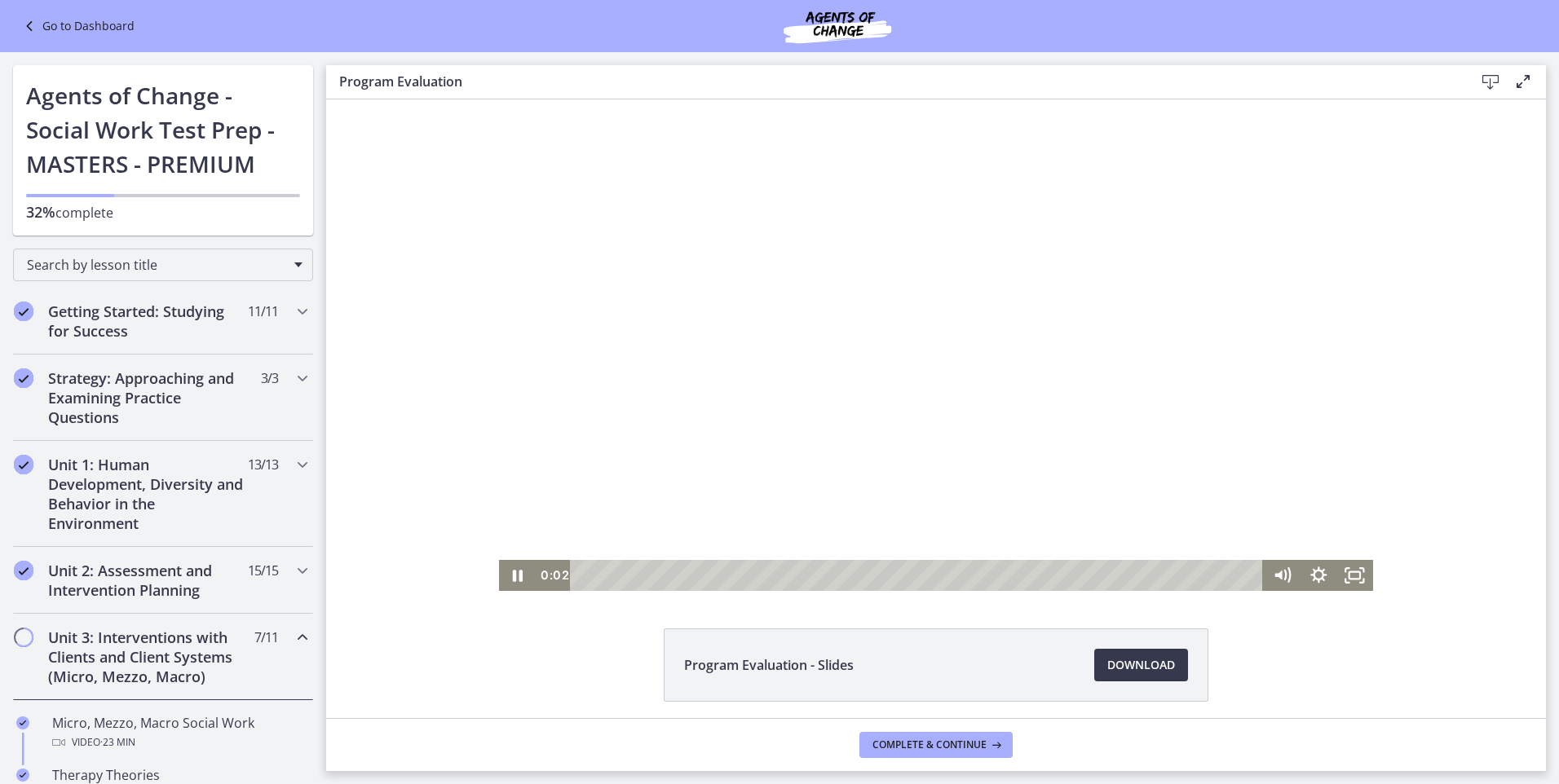
click at [842, 239] on div at bounding box center [936, 345] width 875 height 491
